Goal: Task Accomplishment & Management: Manage account settings

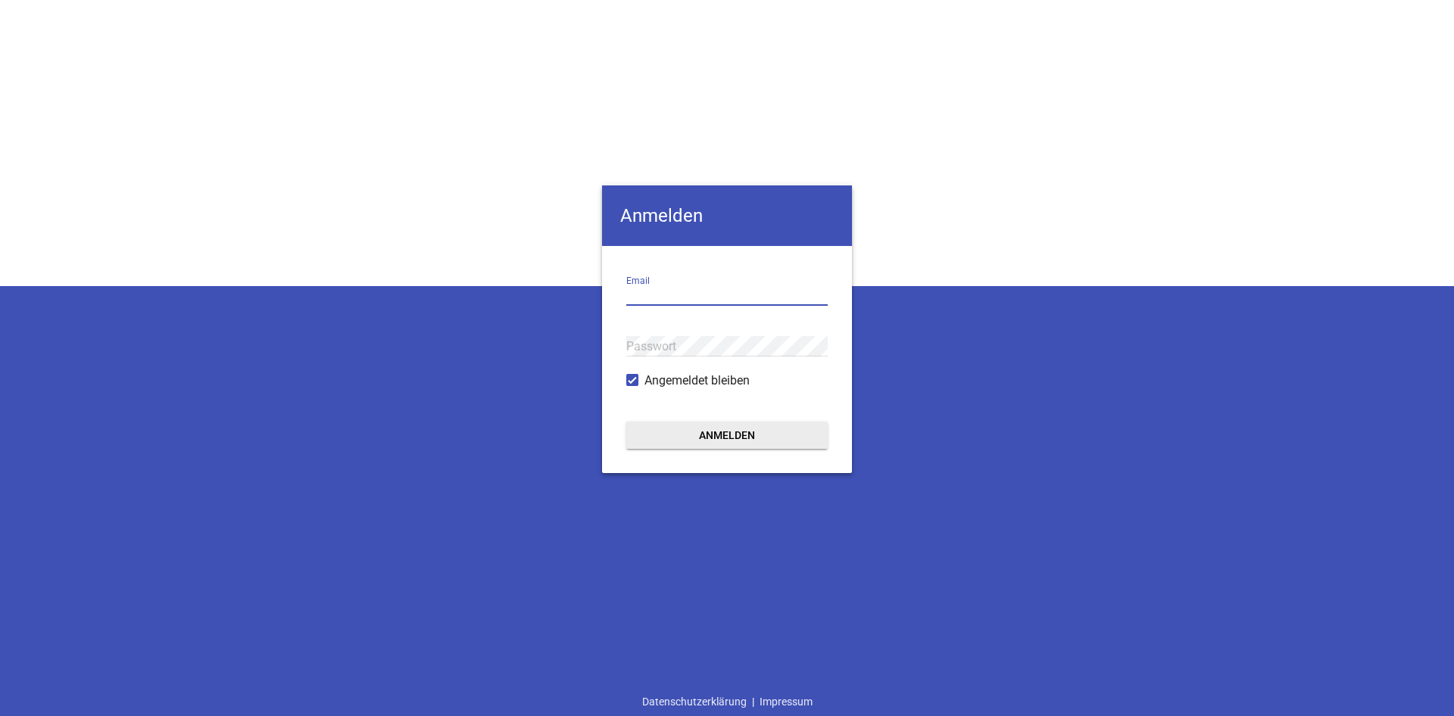
click at [660, 295] on input "email" at bounding box center [726, 295] width 201 height 20
click at [748, 304] on input "[EMAIL_ADDRESS][DOMAIN_NAME]" at bounding box center [726, 295] width 201 height 20
type input "[EMAIL_ADDRESS][DOMAIN_NAME]"
click at [955, 322] on div "Anmelden [EMAIL_ADDRESS][DOMAIN_NAME] Email Passwort Angemeldet bleiben Anmelde…" at bounding box center [727, 358] width 1454 height 716
drag, startPoint x: 772, startPoint y: 296, endPoint x: 550, endPoint y: 314, distance: 223.4
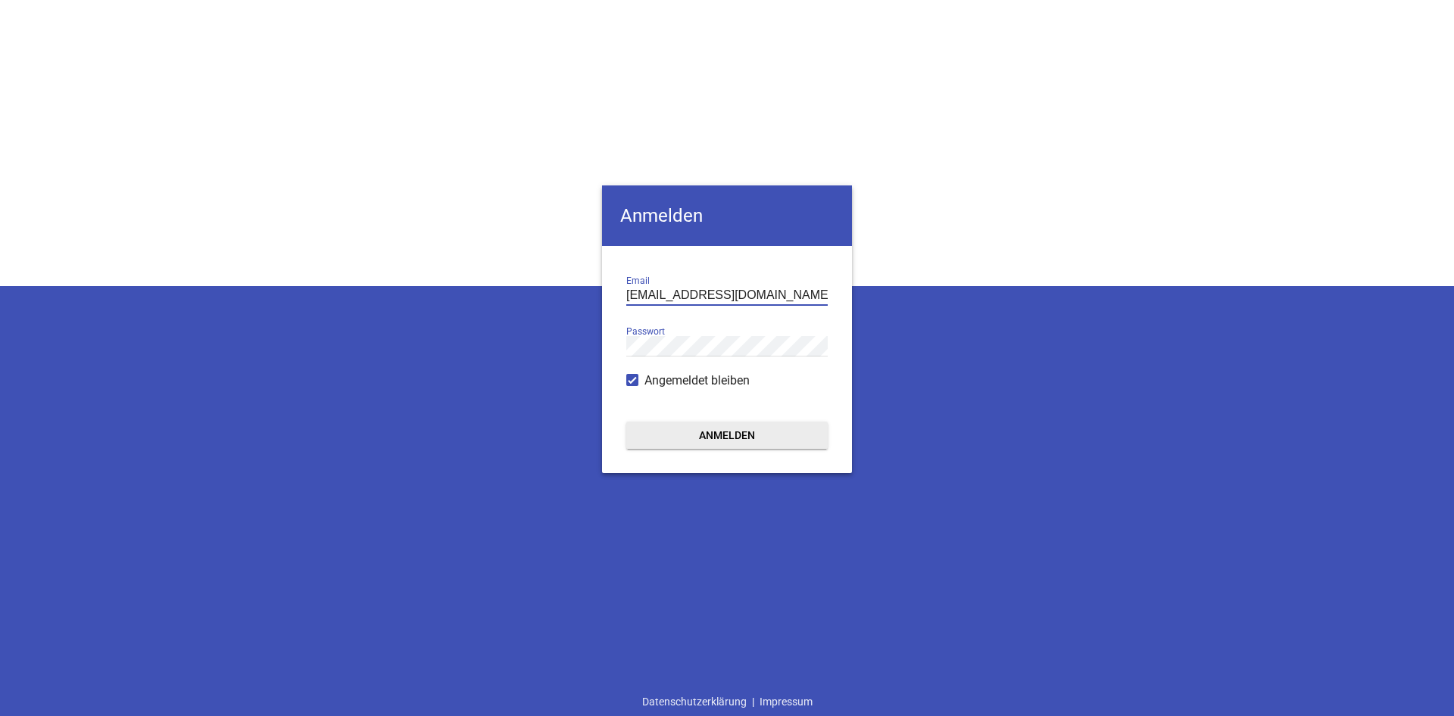
click at [626, 306] on input "[EMAIL_ADDRESS][DOMAIN_NAME]" at bounding box center [726, 295] width 201 height 20
type input "[EMAIL_ADDRESS][DOMAIN_NAME]"
click at [753, 438] on button "Anmelden" at bounding box center [726, 435] width 201 height 27
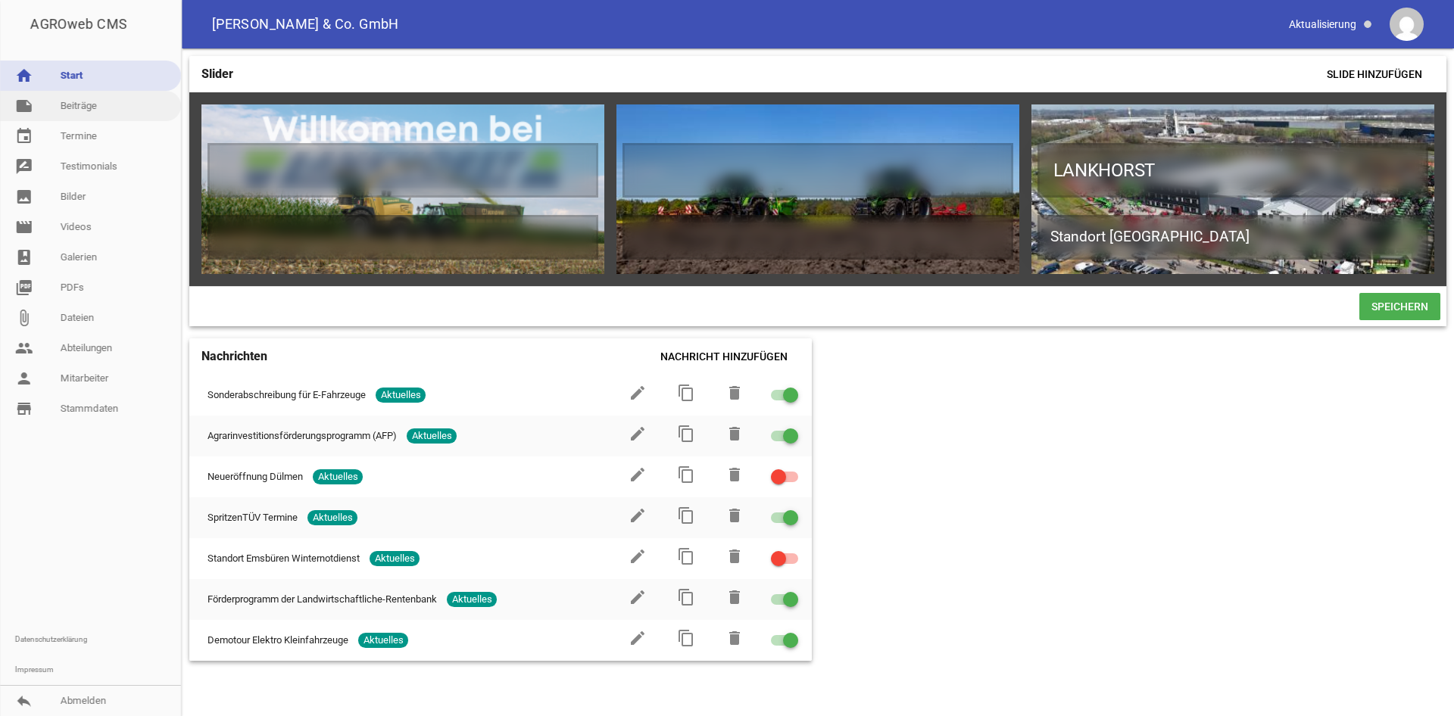
click at [96, 111] on link "note Beiträge" at bounding box center [90, 106] width 181 height 30
